Goal: Task Accomplishment & Management: Use online tool/utility

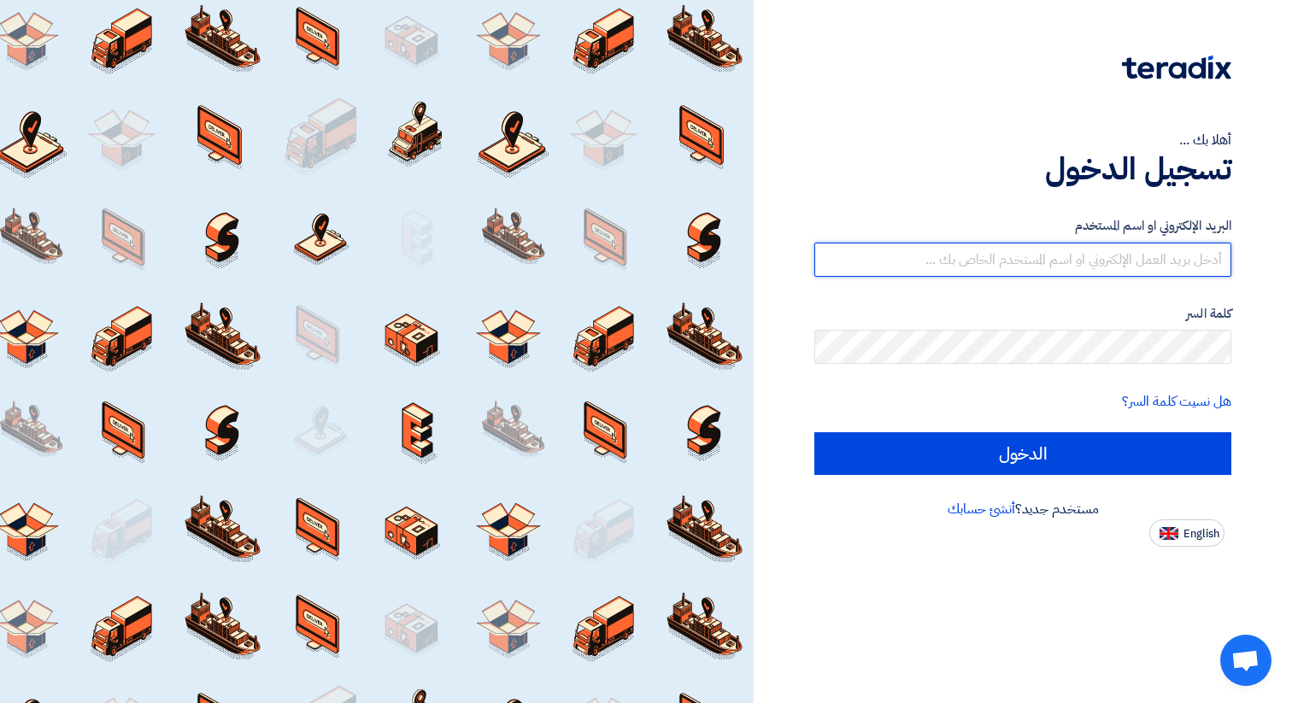
click at [1071, 257] on input "text" at bounding box center [1022, 260] width 417 height 34
type input "[DOMAIN_NAME][EMAIL_ADDRESS][DOMAIN_NAME]"
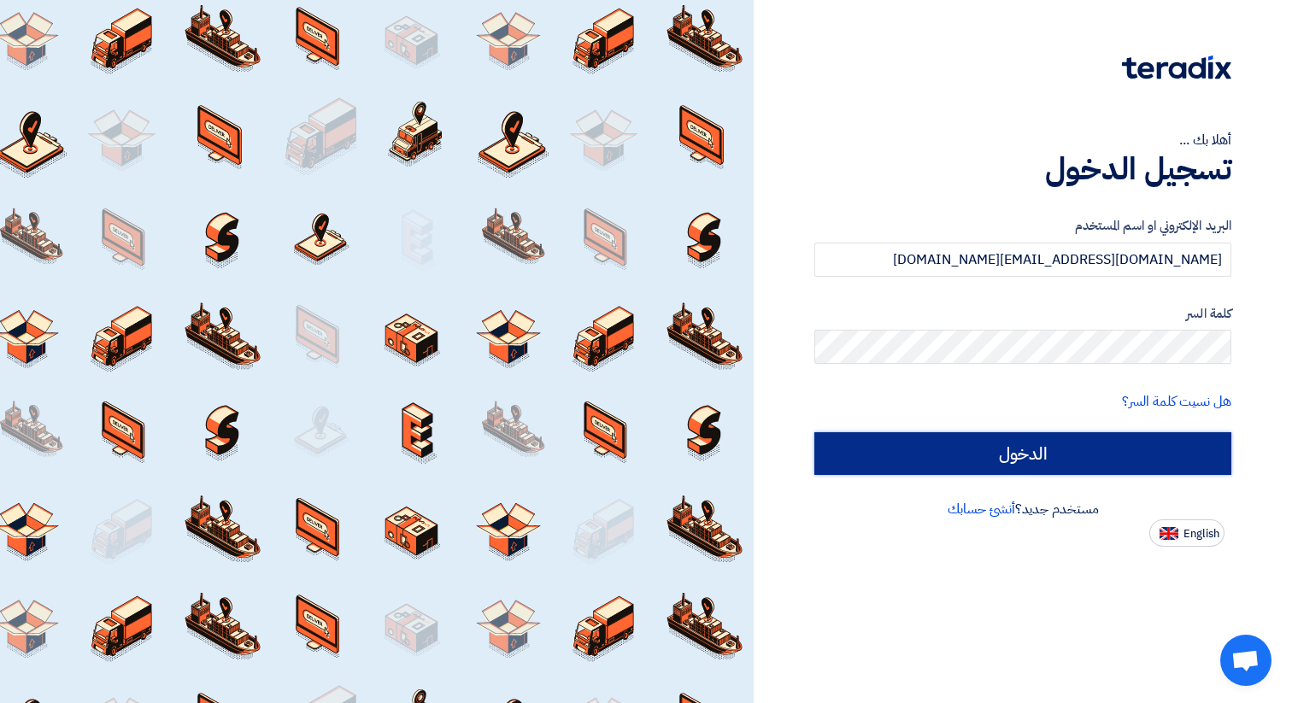
click at [1037, 455] on input "الدخول" at bounding box center [1022, 453] width 417 height 43
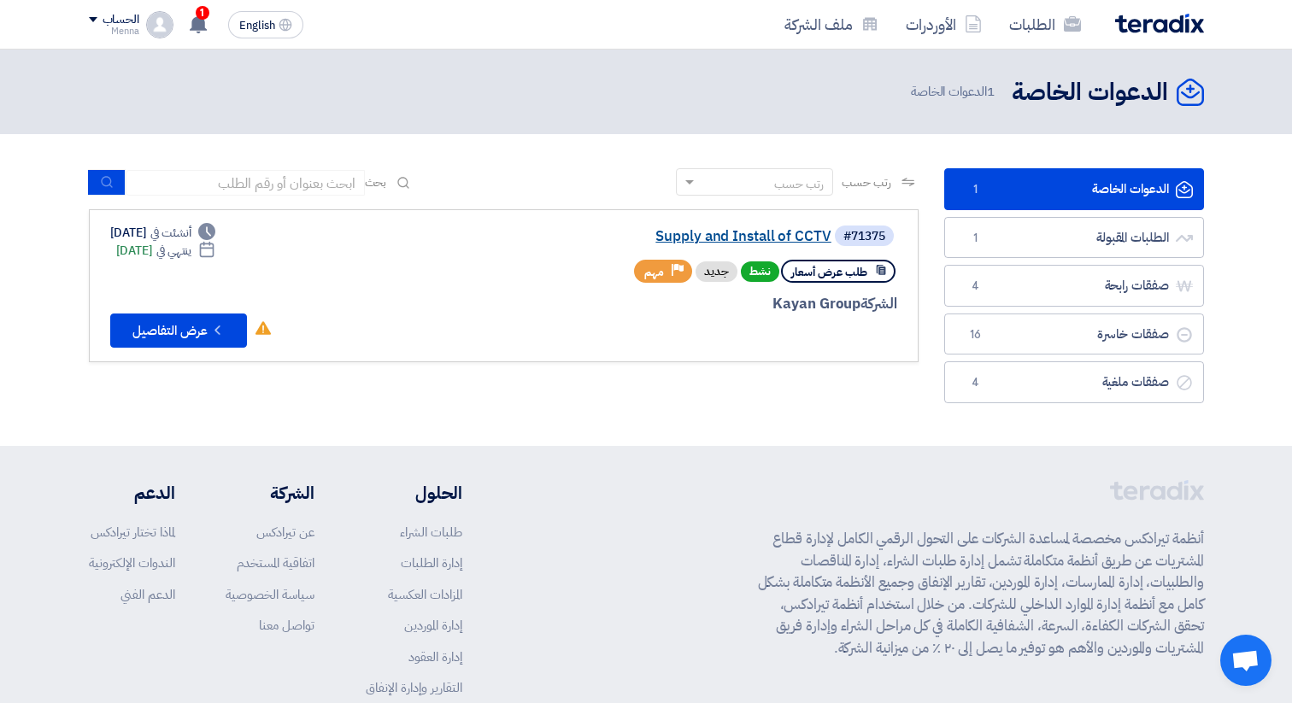
click at [707, 241] on link "Supply and Install of CCTV" at bounding box center [661, 236] width 342 height 15
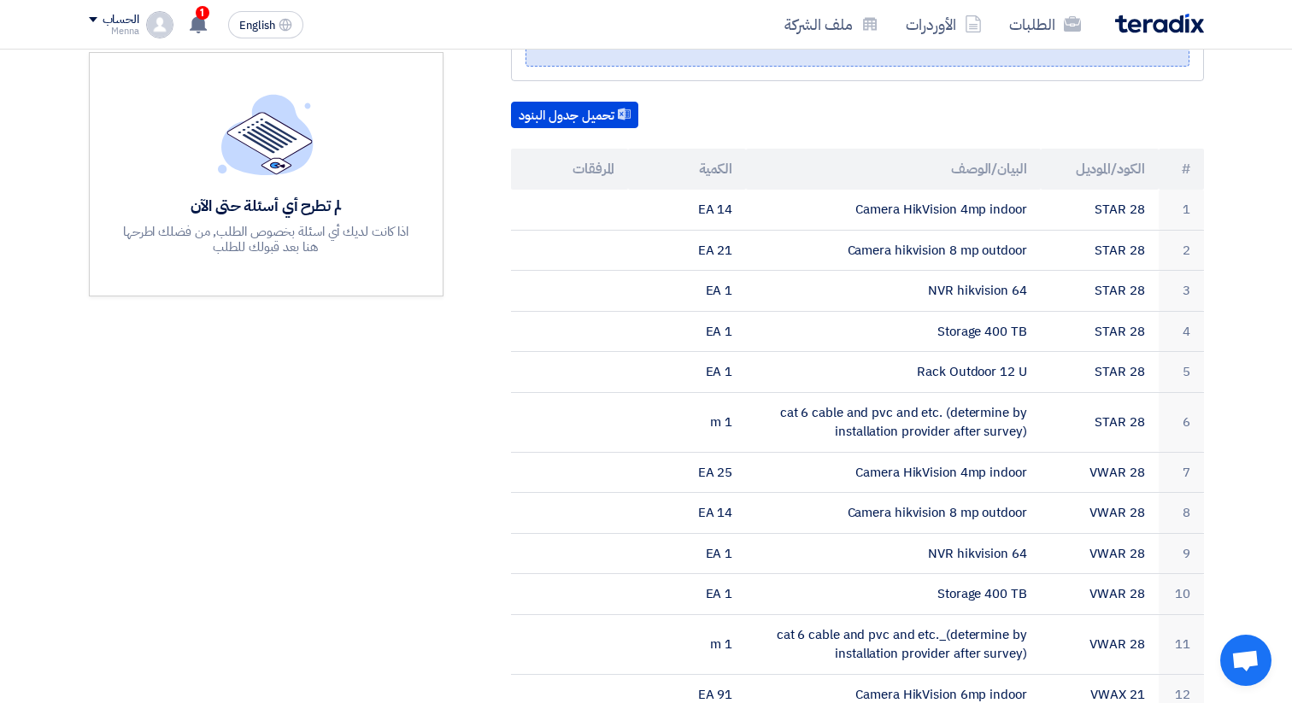
scroll to position [423, 0]
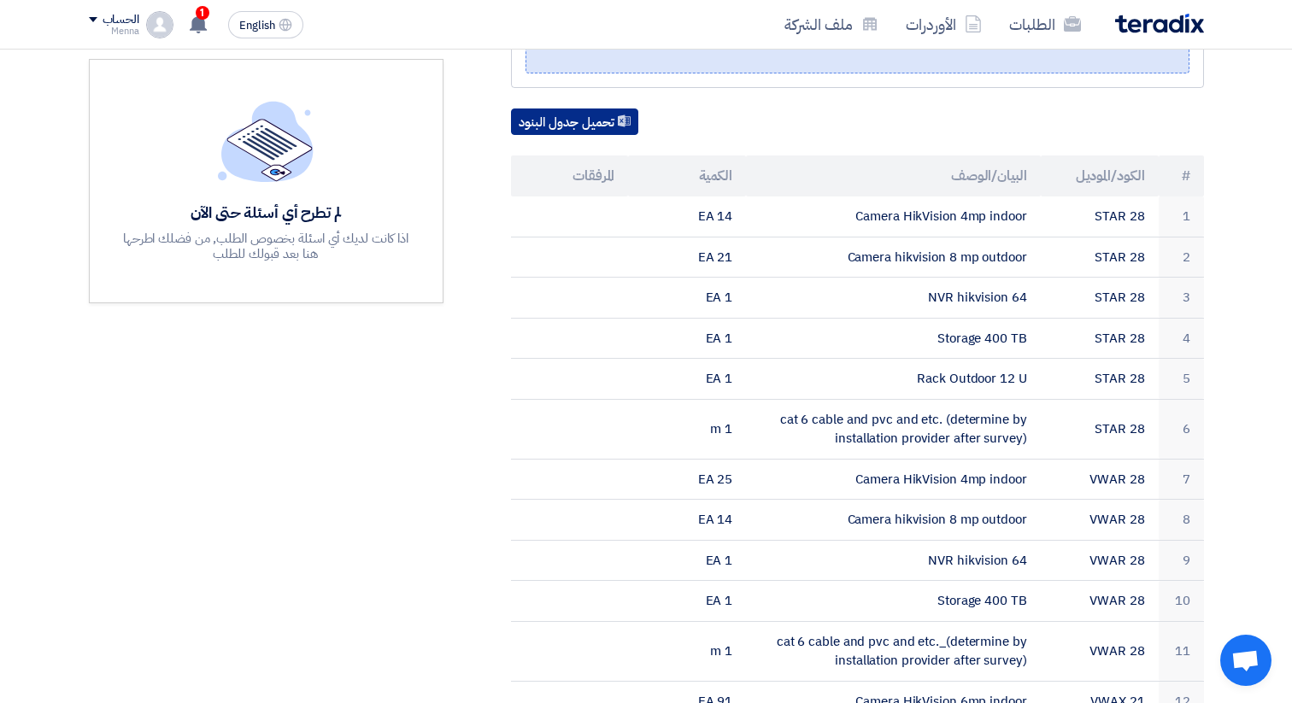
click at [589, 109] on button "تحميل جدول البنود" at bounding box center [574, 122] width 127 height 27
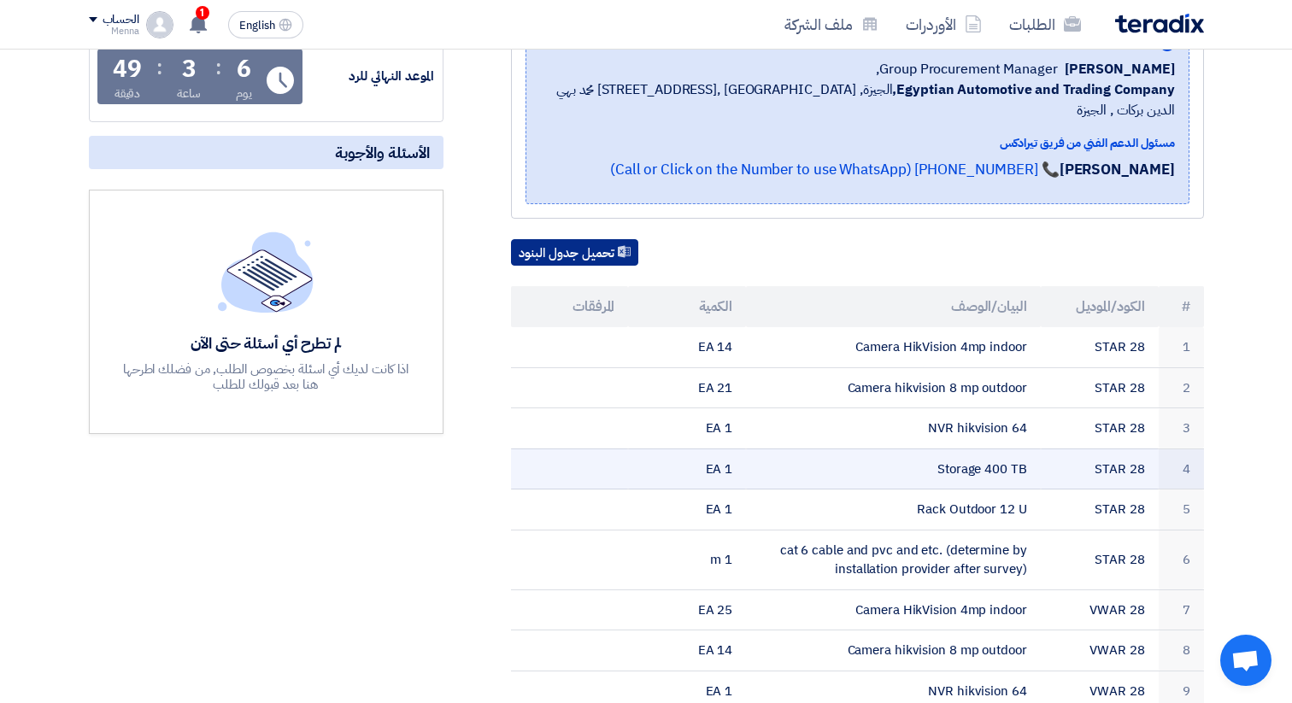
scroll to position [291, 0]
